Goal: Navigation & Orientation: Find specific page/section

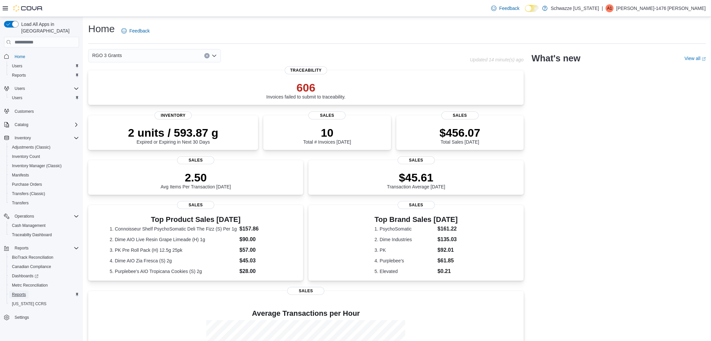
click at [18, 292] on span "Reports" at bounding box center [19, 294] width 14 height 5
